Goal: Information Seeking & Learning: Find contact information

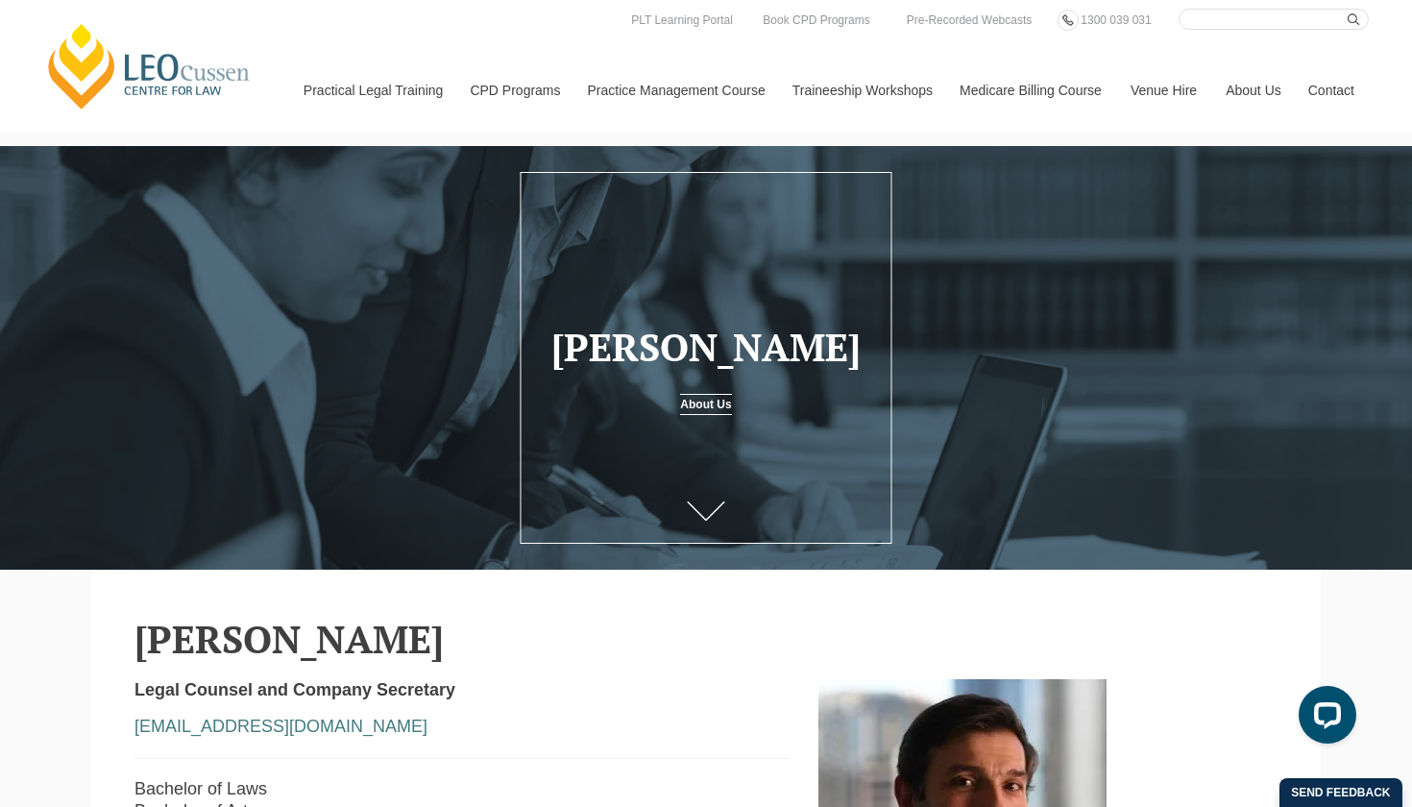
click at [702, 400] on link "About Us" at bounding box center [705, 404] width 51 height 21
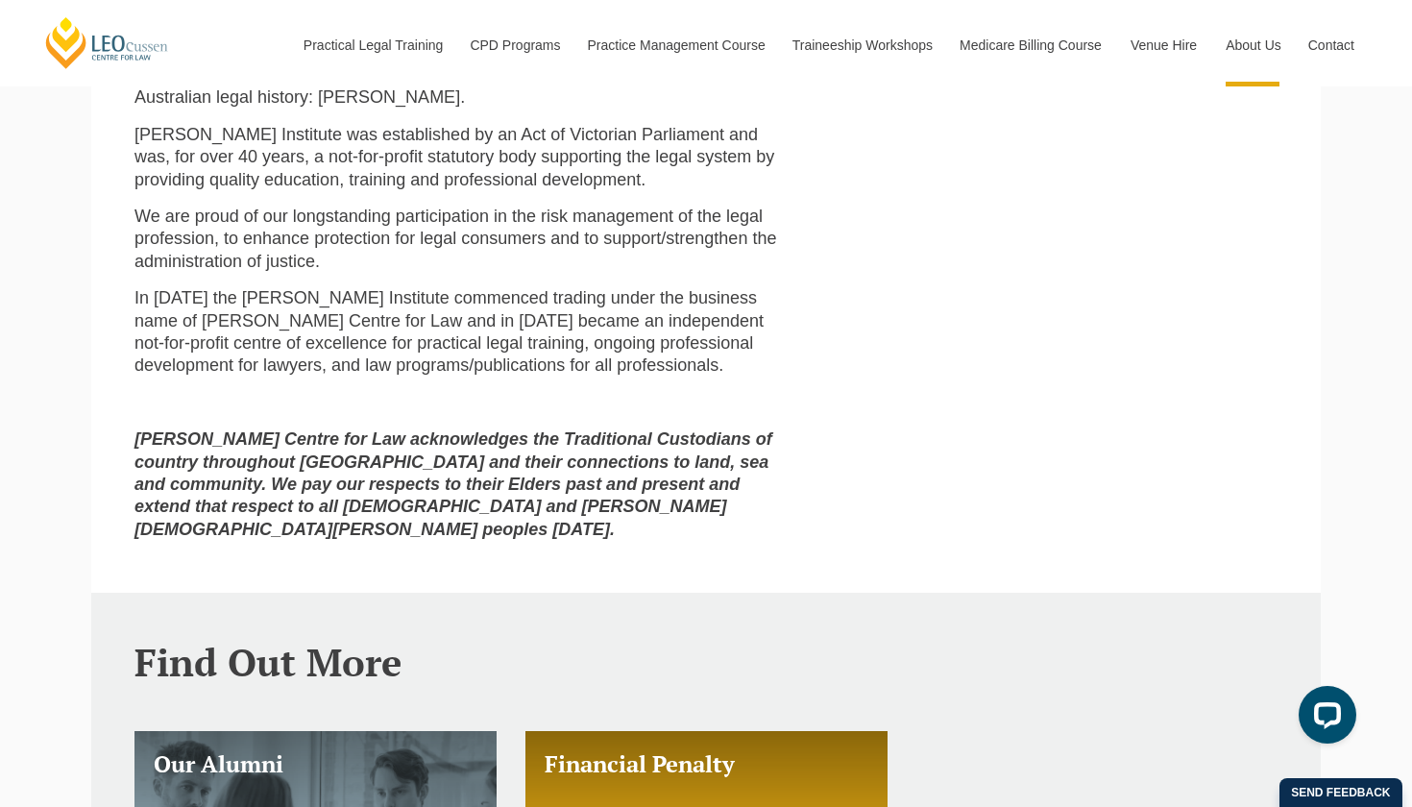
scroll to position [1234, 0]
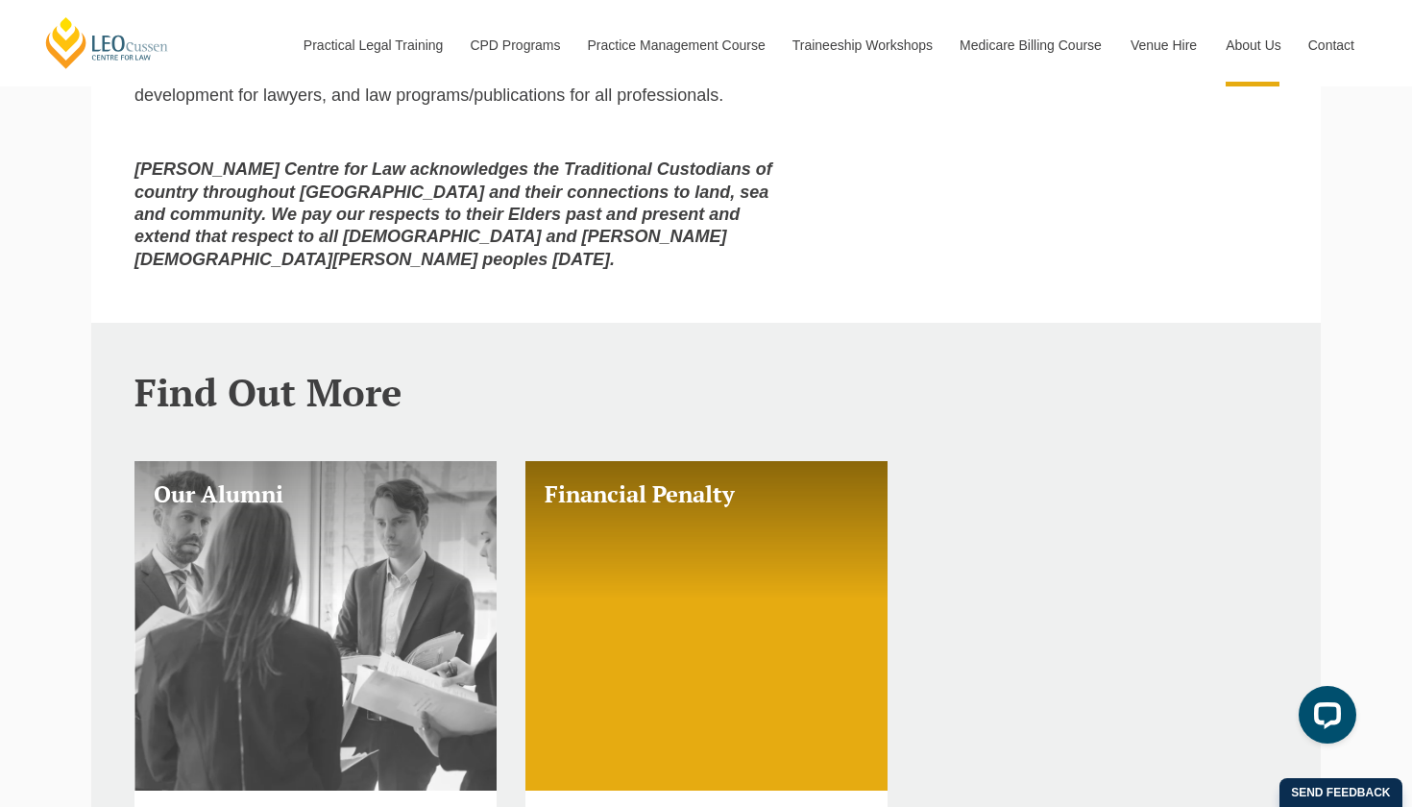
click at [256, 653] on link "Our Alumni" at bounding box center [315, 625] width 362 height 329
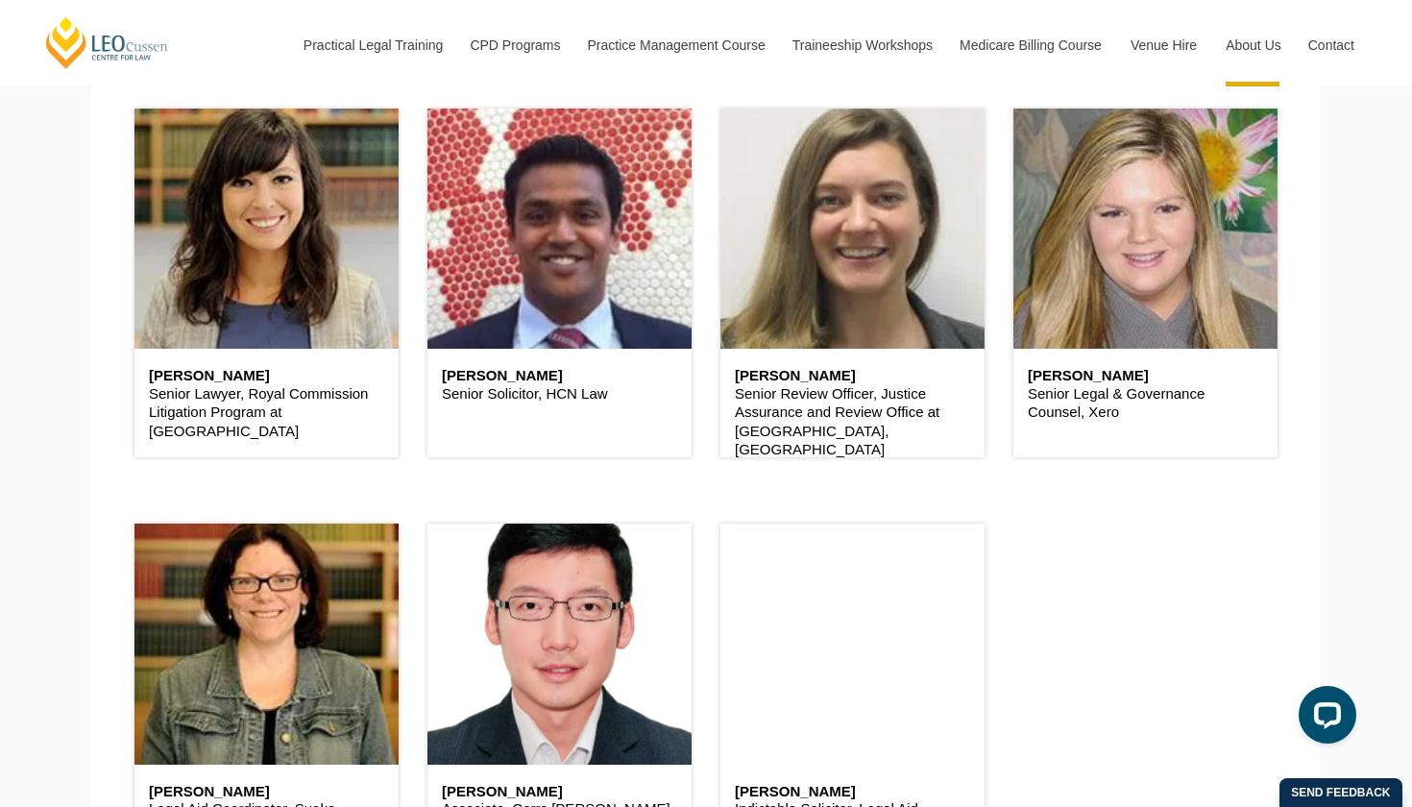
scroll to position [1426, 0]
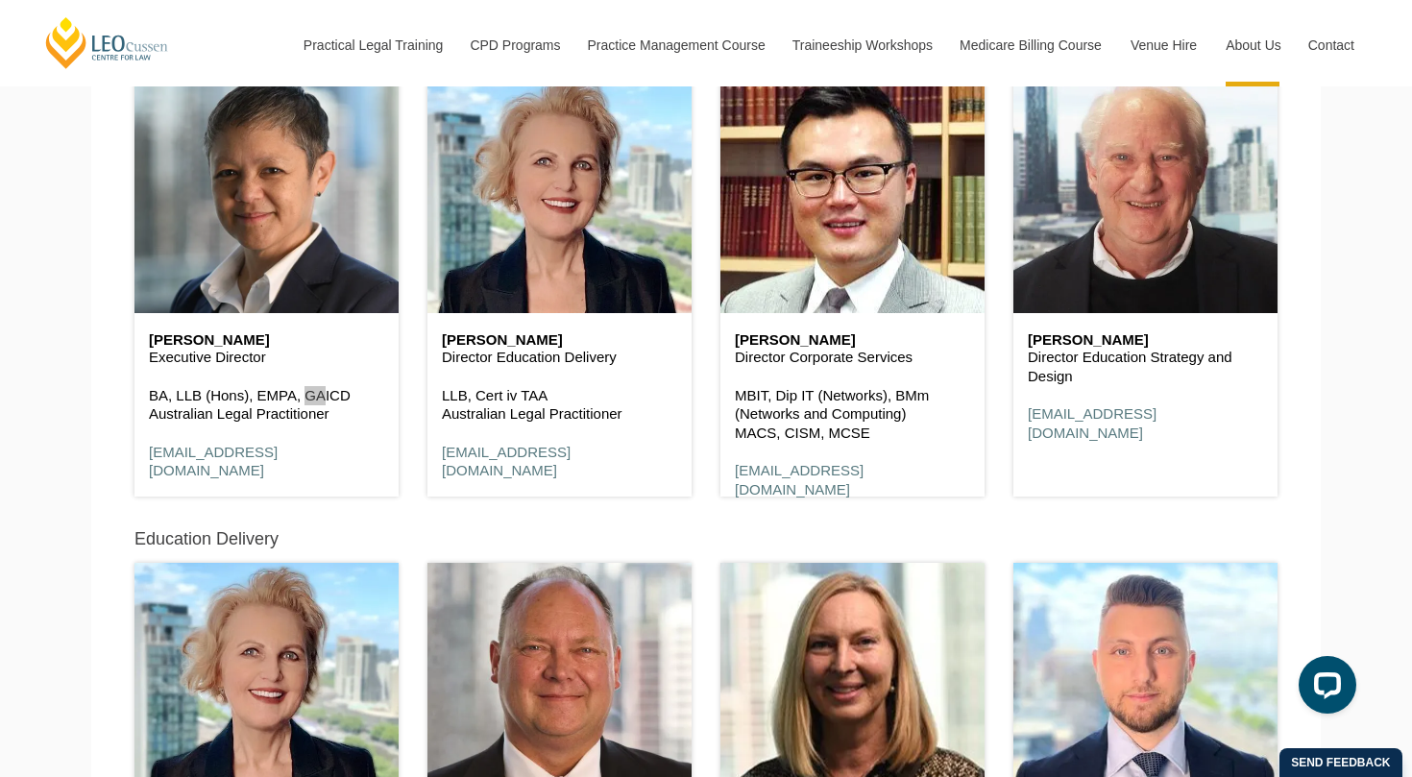
scroll to position [8008, 0]
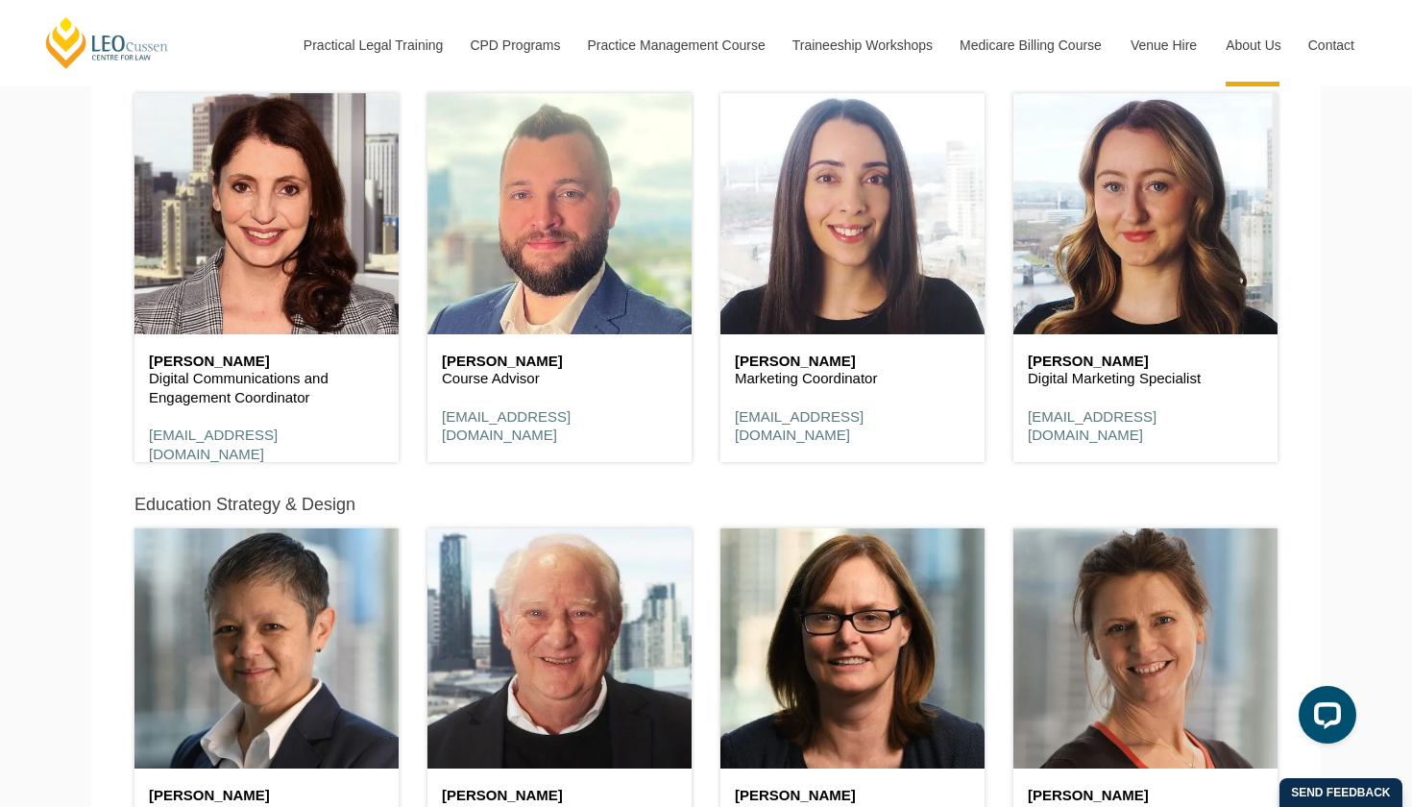
scroll to position [7661, 0]
